Goal: Task Accomplishment & Management: Use online tool/utility

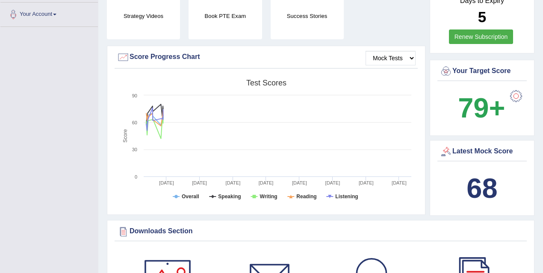
scroll to position [236, 0]
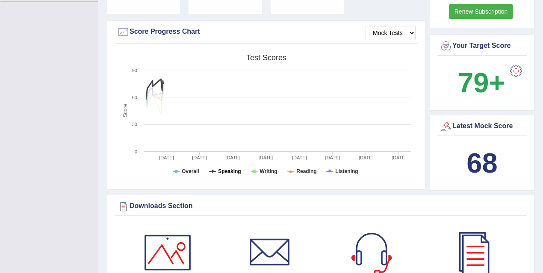
click at [226, 169] on tspan "Speaking" at bounding box center [229, 171] width 23 height 6
click at [229, 170] on tspan "Speaking" at bounding box center [229, 171] width 23 height 6
click at [240, 84] on rect at bounding box center [266, 116] width 299 height 133
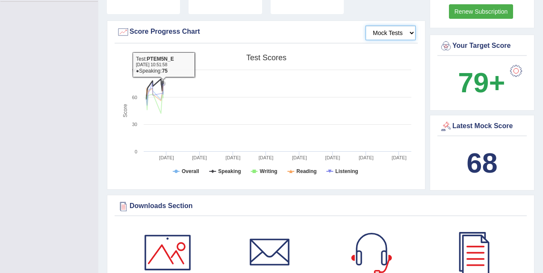
click at [387, 32] on select "Mock Tests" at bounding box center [391, 33] width 50 height 15
click at [366, 26] on select "Mock Tests" at bounding box center [391, 33] width 50 height 15
click at [190, 29] on div "Score Progress Chart" at bounding box center [266, 32] width 299 height 13
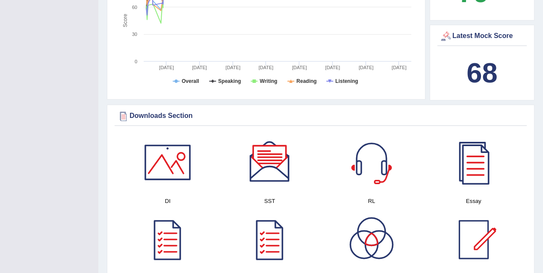
scroll to position [325, 0]
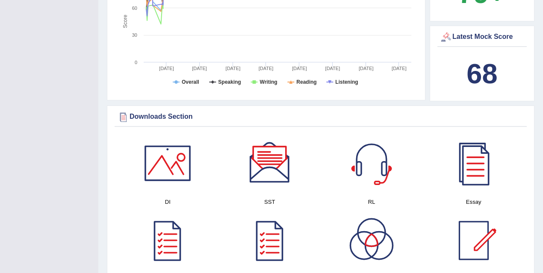
click at [491, 70] on b "68" at bounding box center [481, 73] width 31 height 31
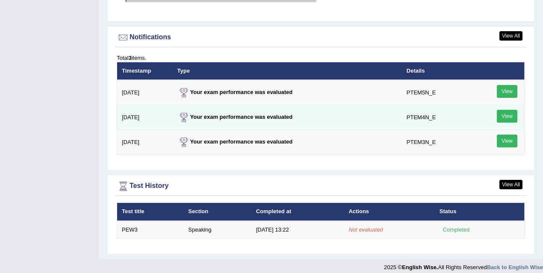
scroll to position [1019, 0]
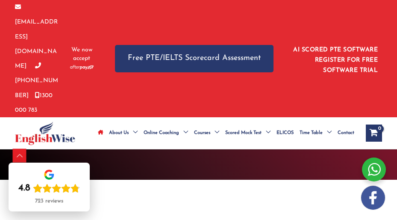
scroll to position [306, 0]
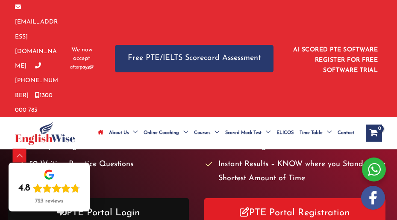
click at [155, 198] on link "PTE Portal Login" at bounding box center [98, 213] width 181 height 30
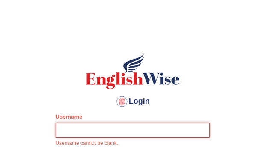
type input "mona_s"
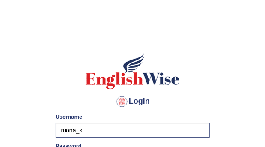
scroll to position [102, 0]
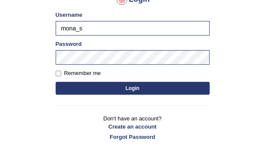
click at [145, 84] on button "Login" at bounding box center [133, 88] width 154 height 13
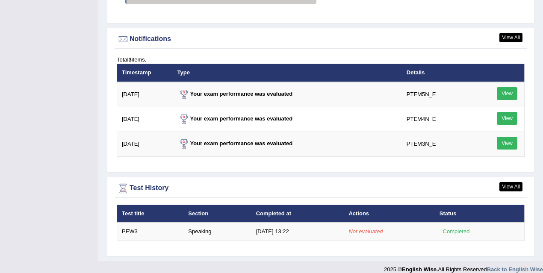
scroll to position [1074, 0]
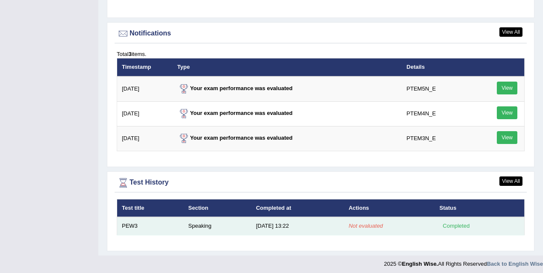
click at [189, 226] on td "Speaking" at bounding box center [217, 226] width 68 height 18
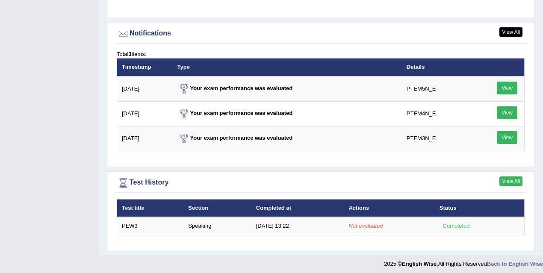
click at [509, 179] on link "View All" at bounding box center [510, 181] width 23 height 9
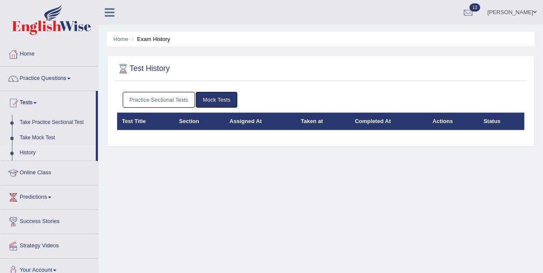
click at [164, 96] on link "Practice Sectional Tests" at bounding box center [159, 100] width 73 height 16
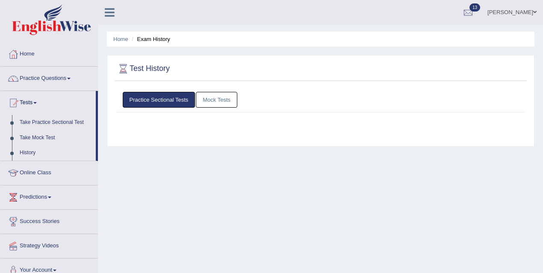
click at [164, 96] on link "Practice Sectional Tests" at bounding box center [159, 100] width 73 height 16
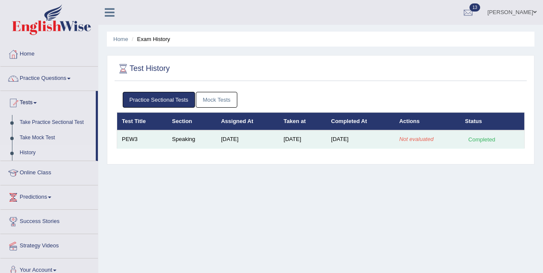
click at [266, 138] on td "[DATE]" at bounding box center [247, 139] width 62 height 18
click at [289, 138] on td "[DATE]" at bounding box center [302, 139] width 47 height 18
click at [289, 138] on td "Sep 6, 2025" at bounding box center [302, 139] width 47 height 18
click at [239, 142] on td "Aug 11, 2025" at bounding box center [247, 139] width 62 height 18
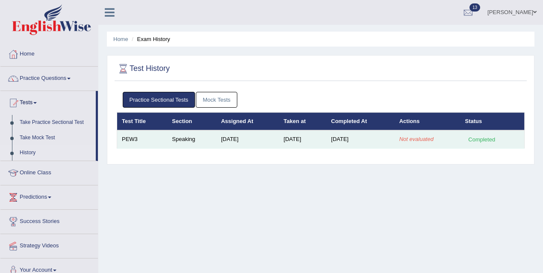
click at [432, 141] on em "Not evaluated" at bounding box center [416, 139] width 34 height 6
click at [478, 139] on div "Completed" at bounding box center [481, 139] width 33 height 9
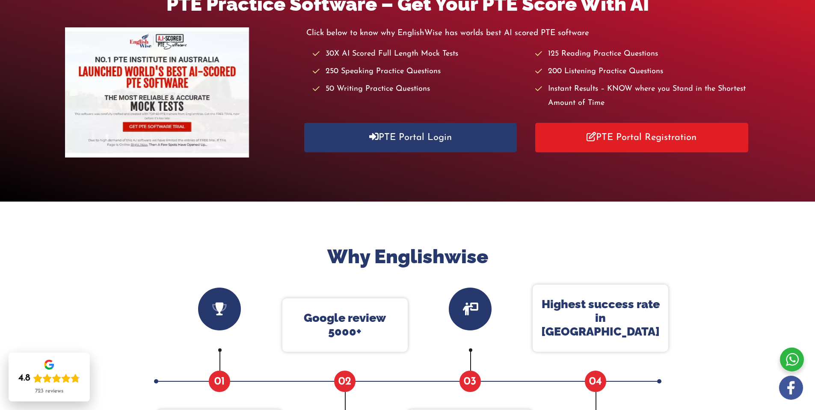
scroll to position [88, 0]
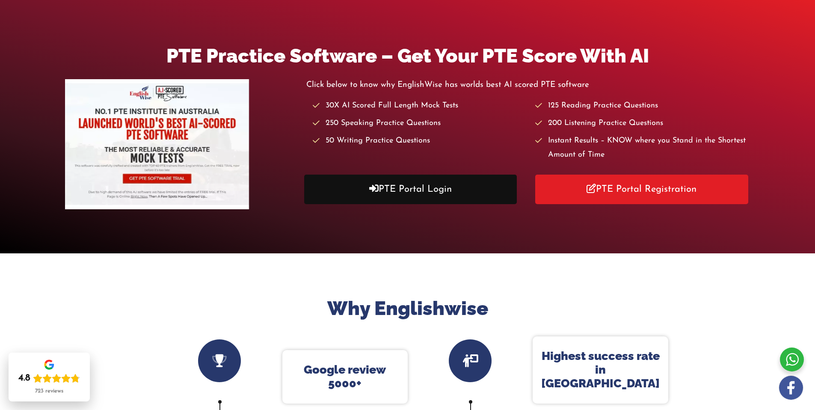
click at [393, 185] on link "PTE Portal Login" at bounding box center [410, 189] width 213 height 30
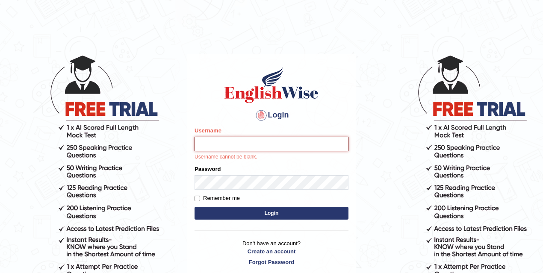
type input "mona_s"
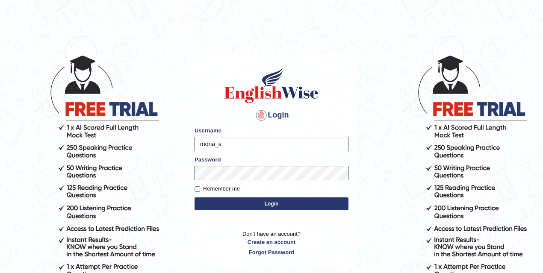
click at [272, 205] on button "Login" at bounding box center [272, 204] width 154 height 13
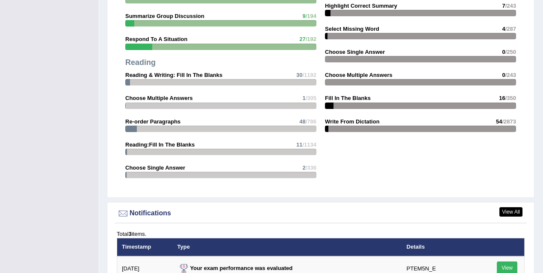
scroll to position [1074, 0]
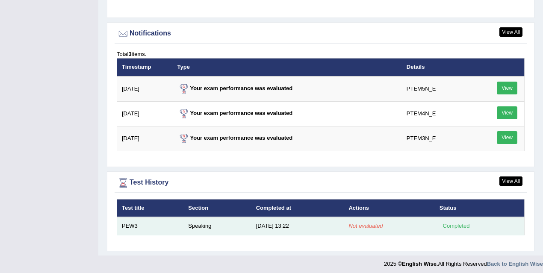
click at [309, 226] on td "[DATE] 13:22" at bounding box center [297, 226] width 93 height 18
click at [282, 224] on td "9/6/25 13:22" at bounding box center [297, 226] width 93 height 18
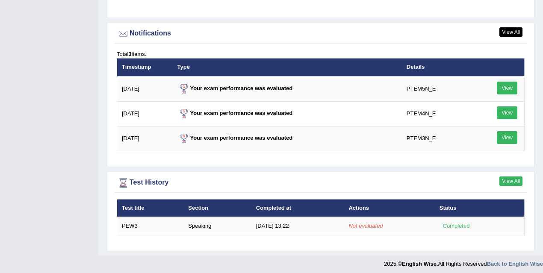
click at [510, 177] on link "View All" at bounding box center [510, 181] width 23 height 9
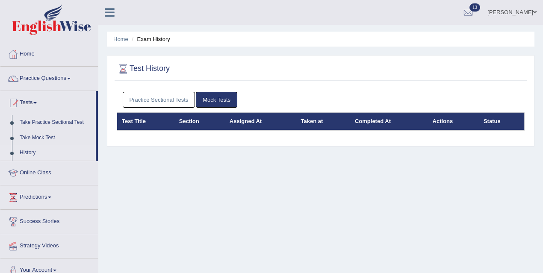
click at [168, 101] on link "Practice Sectional Tests" at bounding box center [159, 100] width 73 height 16
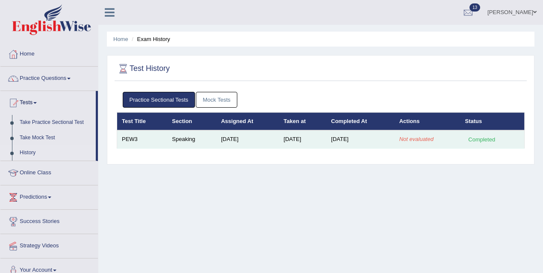
click at [272, 138] on td "Aug 11, 2025" at bounding box center [247, 139] width 62 height 18
click at [307, 136] on td "[DATE]" at bounding box center [302, 139] width 47 height 18
click at [307, 136] on td "Sep 6, 2025" at bounding box center [302, 139] width 47 height 18
click at [424, 143] on td "Not evaluated" at bounding box center [428, 139] width 66 height 18
click at [425, 142] on em "Not evaluated" at bounding box center [416, 139] width 34 height 6
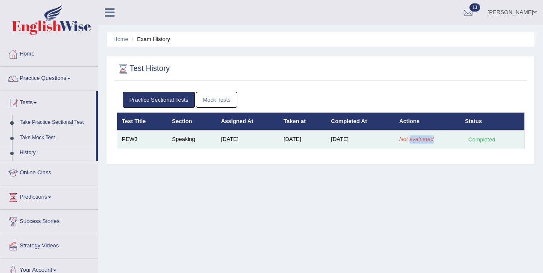
click at [425, 142] on em "Not evaluated" at bounding box center [416, 139] width 34 height 6
click at [466, 145] on td "Completed" at bounding box center [493, 139] width 64 height 18
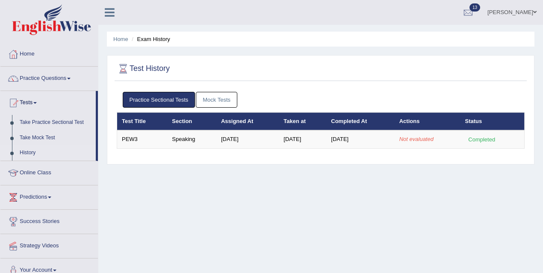
click at [523, 13] on link "[PERSON_NAME]" at bounding box center [512, 11] width 62 height 22
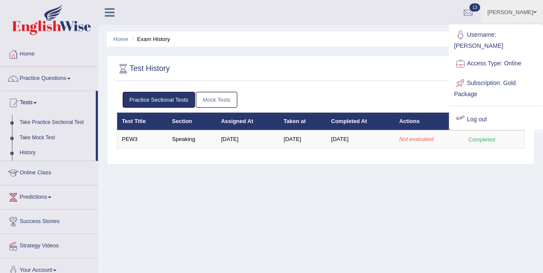
click at [493, 110] on link "Log out" at bounding box center [496, 120] width 92 height 20
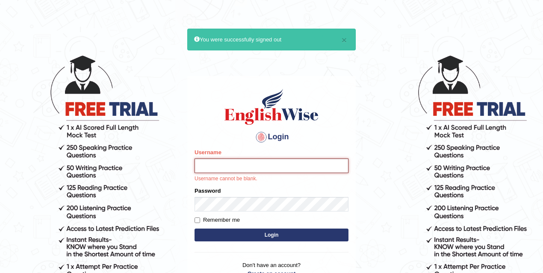
click at [239, 168] on input "Username" at bounding box center [272, 166] width 154 height 15
type input "mona_s"
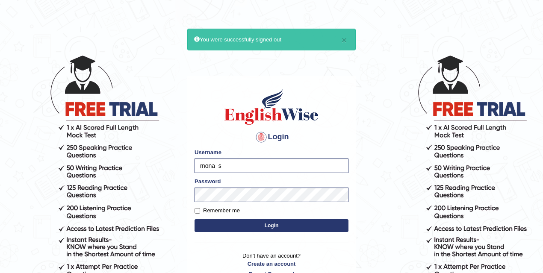
click at [252, 228] on button "Login" at bounding box center [272, 225] width 154 height 13
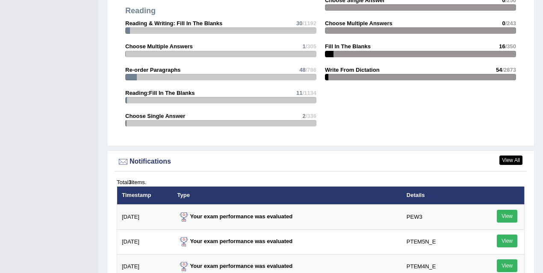
scroll to position [1081, 0]
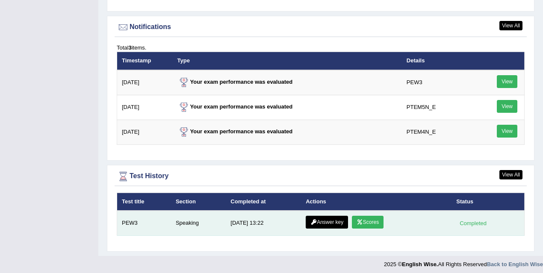
click at [367, 220] on link "Scores" at bounding box center [368, 222] width 32 height 13
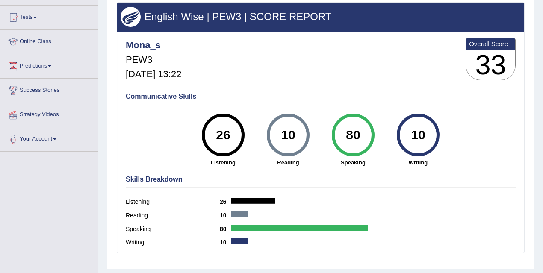
scroll to position [78, 0]
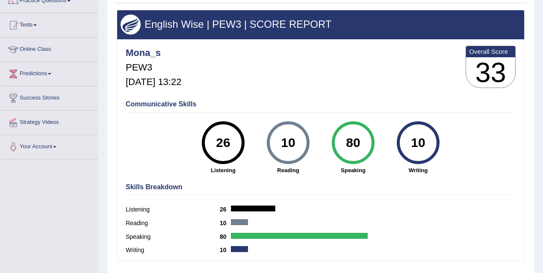
click at [354, 143] on div "80" at bounding box center [352, 143] width 31 height 36
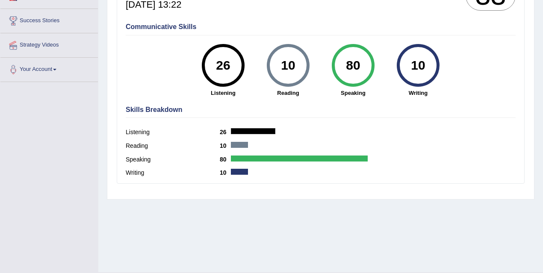
scroll to position [176, 0]
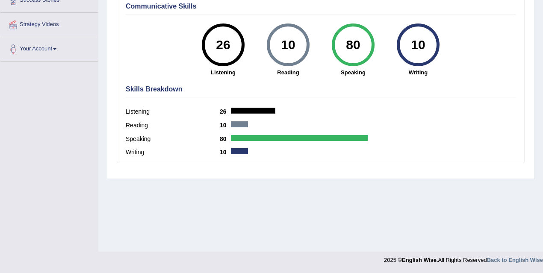
click at [247, 137] on div at bounding box center [299, 138] width 137 height 6
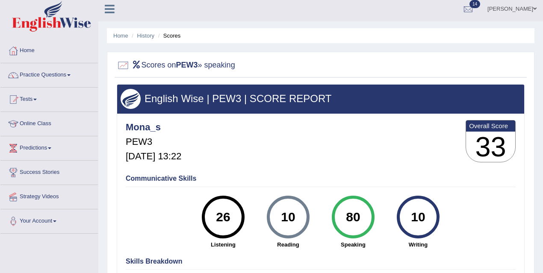
scroll to position [3, 0]
click at [148, 38] on link "History" at bounding box center [145, 35] width 17 height 6
click at [149, 34] on link "History" at bounding box center [145, 35] width 17 height 6
click at [152, 35] on link "History" at bounding box center [145, 35] width 17 height 6
click at [177, 35] on li "Scores" at bounding box center [168, 36] width 25 height 8
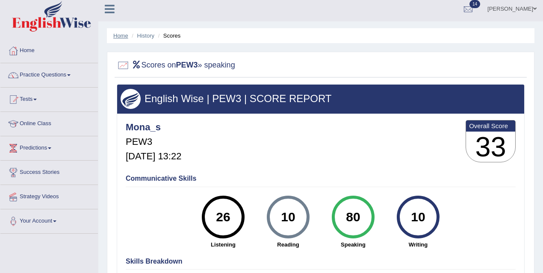
click at [117, 35] on link "Home" at bounding box center [120, 35] width 15 height 6
click at [26, 51] on link "Home" at bounding box center [48, 49] width 97 height 21
click at [26, 51] on link "Home" at bounding box center [47, 49] width 95 height 21
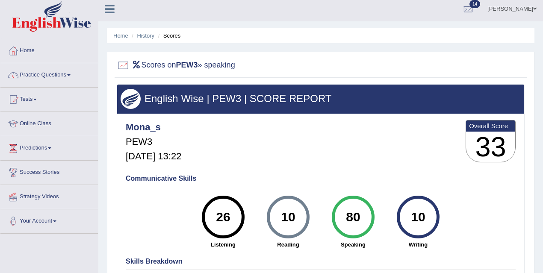
click at [26, 51] on link "Home" at bounding box center [48, 49] width 97 height 21
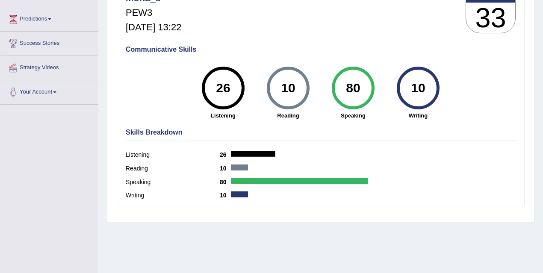
scroll to position [176, 0]
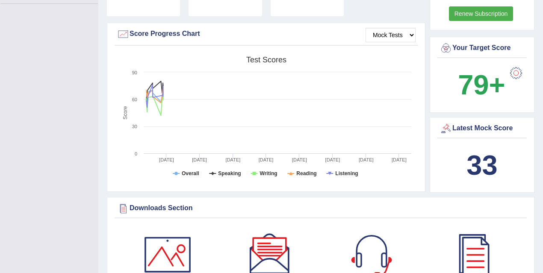
scroll to position [224, 0]
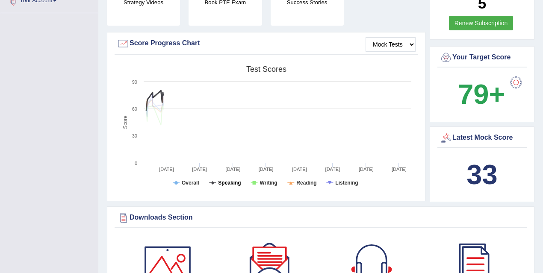
click at [234, 180] on tspan "Speaking" at bounding box center [229, 183] width 23 height 6
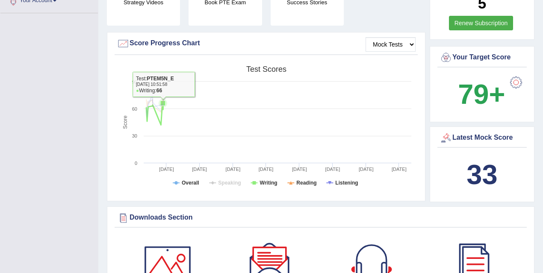
click at [204, 102] on rect at bounding box center [266, 128] width 299 height 133
click at [186, 118] on rect at bounding box center [266, 128] width 299 height 133
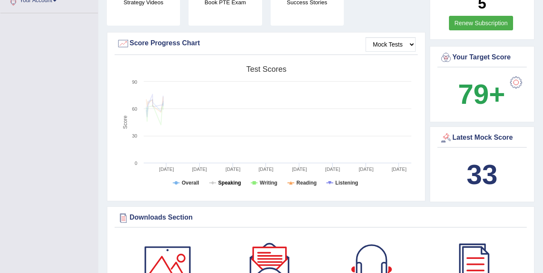
click at [229, 183] on tspan "Speaking" at bounding box center [229, 183] width 23 height 6
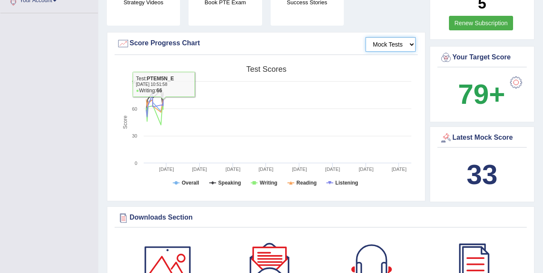
click at [384, 45] on select "Mock Tests" at bounding box center [391, 44] width 50 height 15
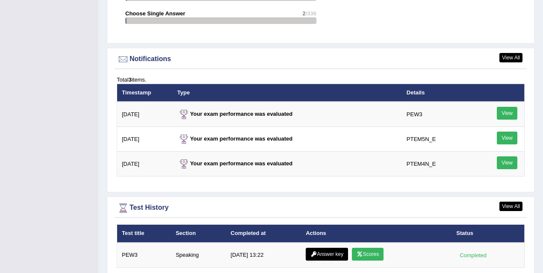
scroll to position [1015, 0]
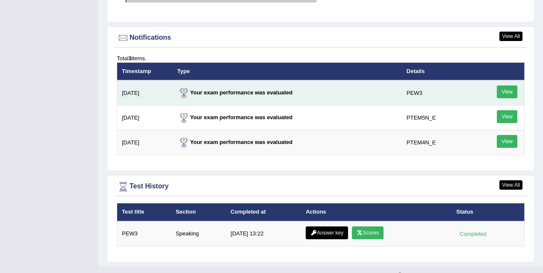
click at [510, 94] on link "View" at bounding box center [507, 92] width 21 height 13
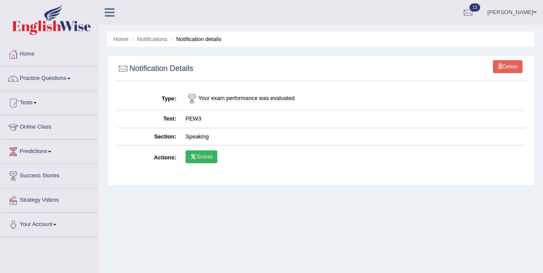
click at [208, 155] on link "Scores" at bounding box center [202, 157] width 32 height 13
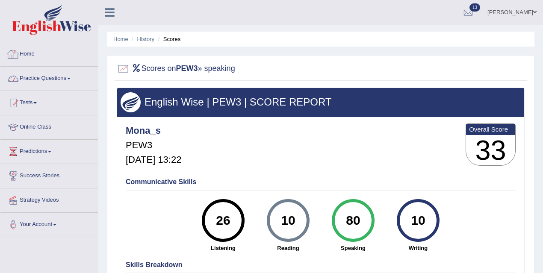
click at [64, 80] on link "Practice Questions" at bounding box center [48, 77] width 97 height 21
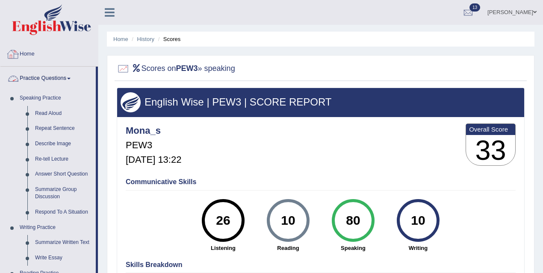
click at [33, 55] on link "Home" at bounding box center [48, 52] width 97 height 21
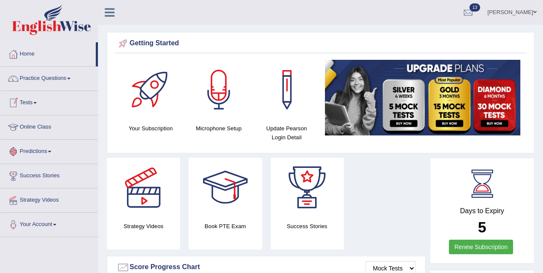
click at [34, 101] on link "Tests" at bounding box center [48, 101] width 97 height 21
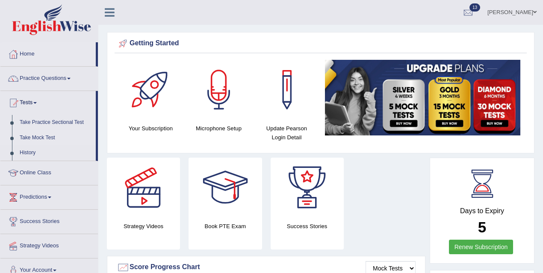
click at [44, 140] on link "Take Mock Test" at bounding box center [56, 137] width 80 height 15
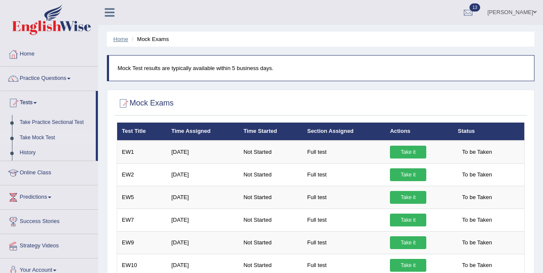
click at [120, 38] on link "Home" at bounding box center [120, 39] width 15 height 6
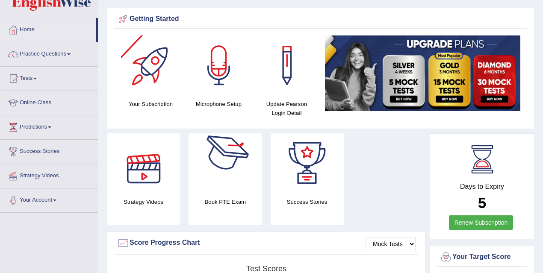
scroll to position [25, 0]
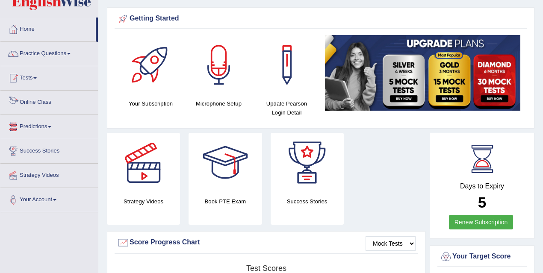
click at [39, 73] on link "Tests" at bounding box center [48, 76] width 97 height 21
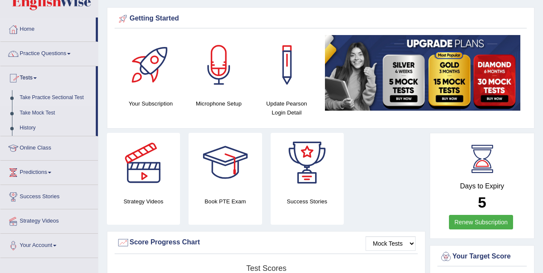
click at [49, 98] on link "Take Practice Sectional Test" at bounding box center [56, 97] width 80 height 15
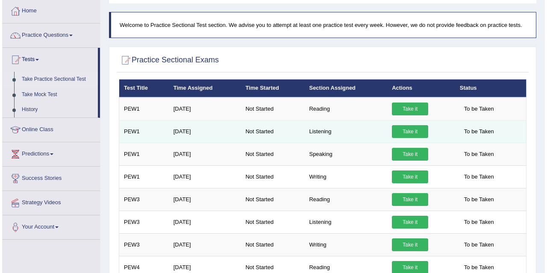
scroll to position [46, 0]
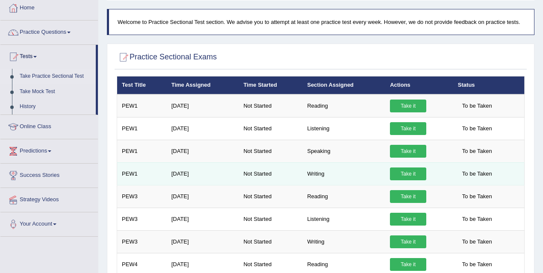
click at [404, 172] on link "Take it" at bounding box center [408, 174] width 36 height 13
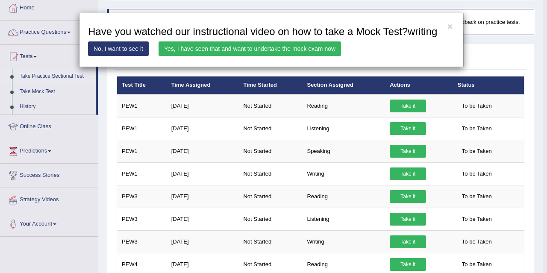
click at [312, 56] on link "Yes, I have seen that and want to undertake the mock exam now" at bounding box center [250, 48] width 183 height 15
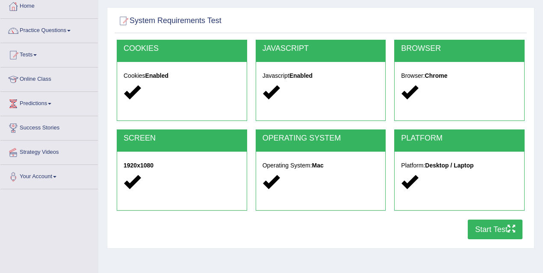
scroll to position [170, 0]
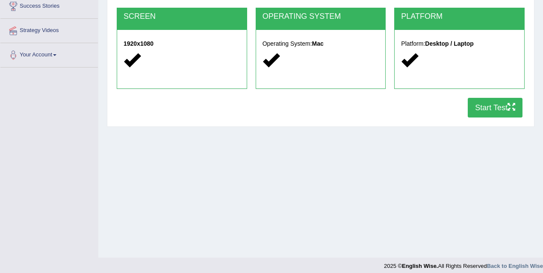
click at [483, 110] on button "Start Test" at bounding box center [495, 108] width 55 height 20
